Goal: Task Accomplishment & Management: Manage account settings

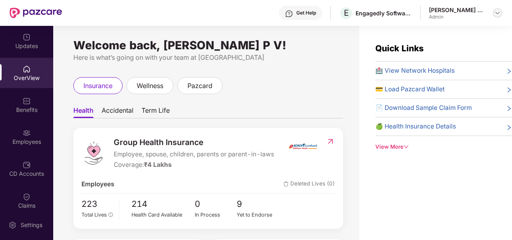
click at [496, 15] on img at bounding box center [497, 13] width 6 height 6
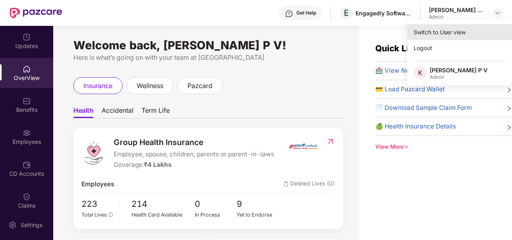
click at [463, 31] on div "Switch to User view" at bounding box center [459, 32] width 105 height 16
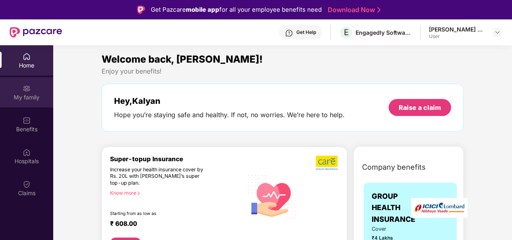
click at [29, 93] on div "My family" at bounding box center [26, 97] width 53 height 8
